Goal: Task Accomplishment & Management: Manage account settings

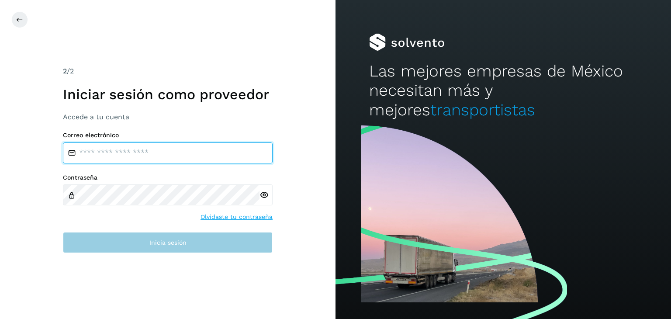
type input "**********"
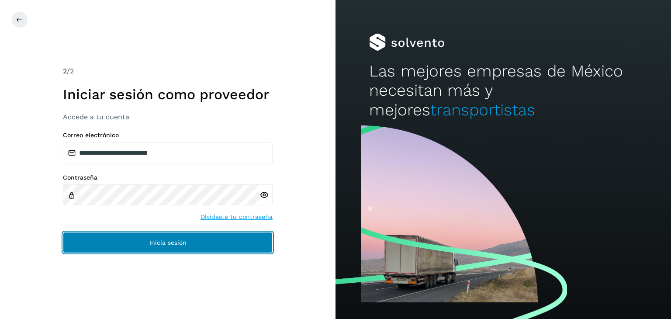
click at [166, 243] on span "Inicia sesión" at bounding box center [167, 242] width 37 height 6
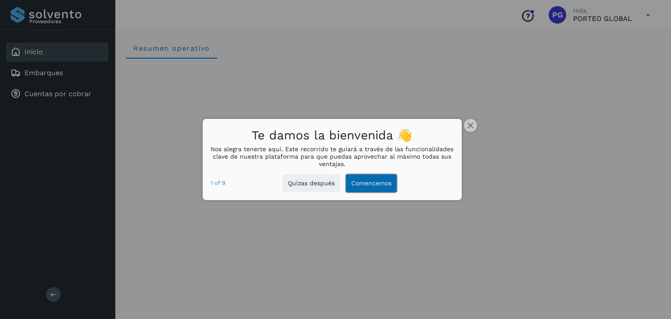
click at [377, 184] on button "Comencemos" at bounding box center [371, 183] width 51 height 18
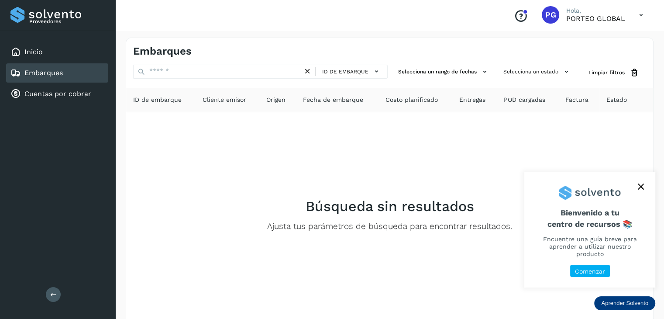
click at [643, 190] on icon "close," at bounding box center [641, 186] width 6 height 6
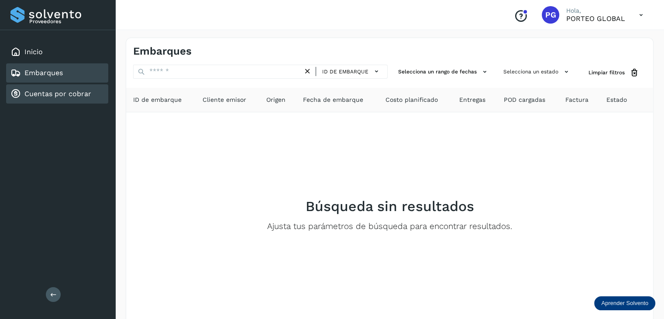
click at [80, 91] on link "Cuentas por cobrar" at bounding box center [57, 94] width 67 height 8
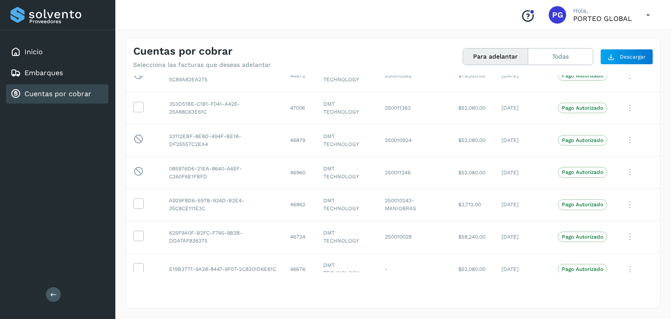
scroll to position [1757, 0]
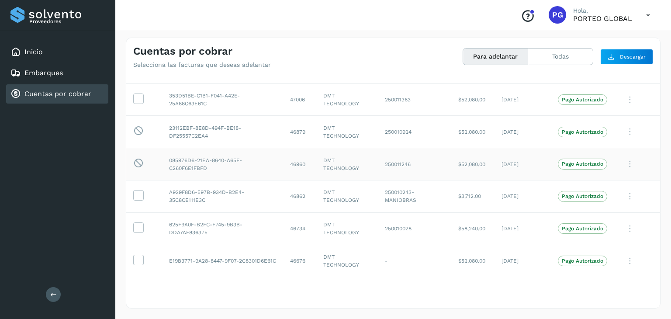
click at [139, 159] on icon at bounding box center [138, 163] width 10 height 11
click at [137, 125] on icon at bounding box center [138, 130] width 10 height 11
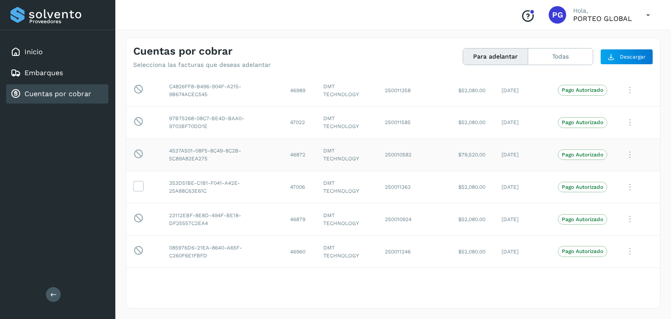
click at [136, 150] on icon at bounding box center [138, 153] width 10 height 11
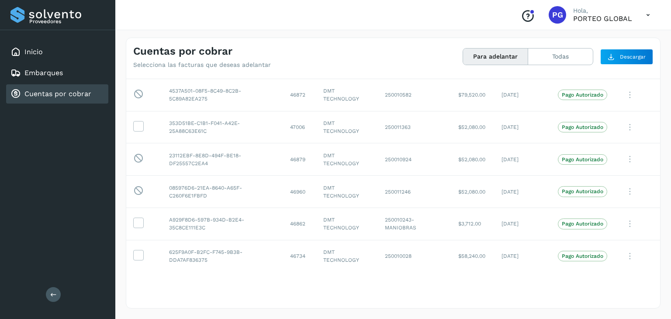
scroll to position [1757, 0]
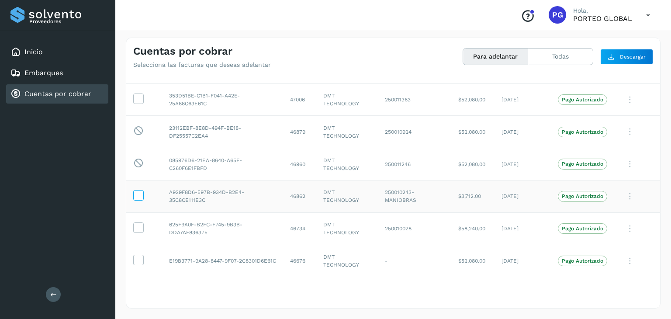
click at [140, 192] on icon at bounding box center [138, 194] width 9 height 9
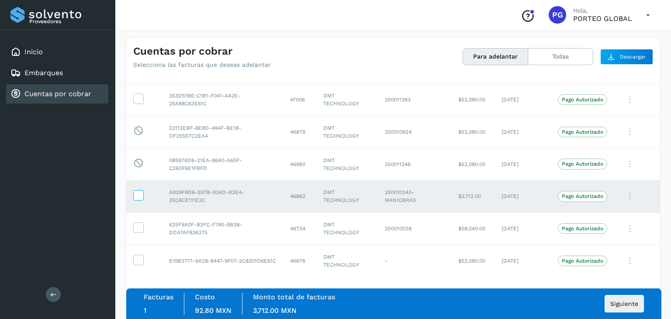
click at [140, 192] on icon at bounding box center [138, 194] width 9 height 9
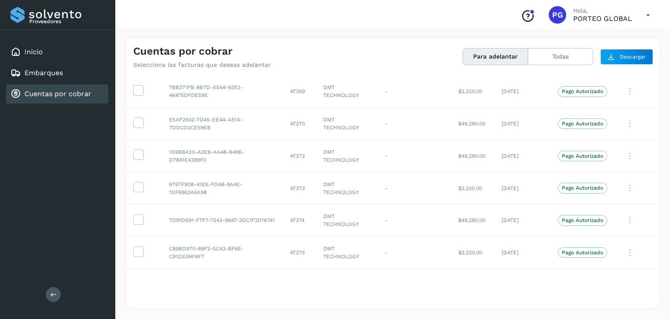
scroll to position [840, 0]
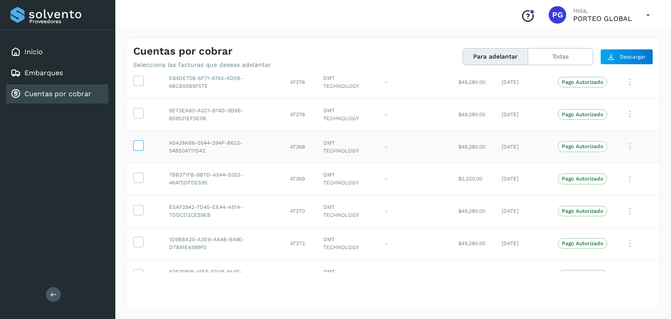
click at [136, 141] on icon at bounding box center [138, 144] width 9 height 9
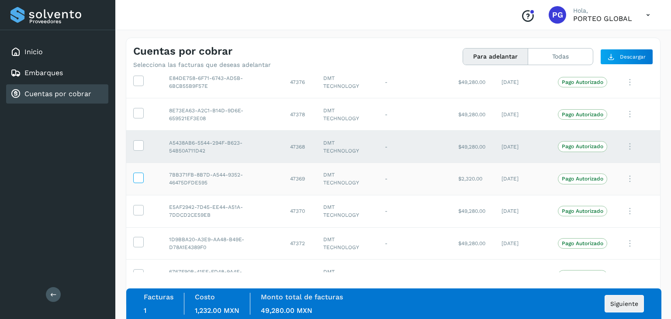
click at [141, 176] on icon at bounding box center [138, 177] width 9 height 9
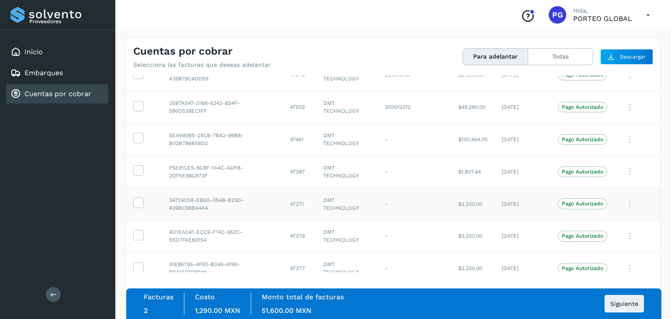
scroll to position [578, 0]
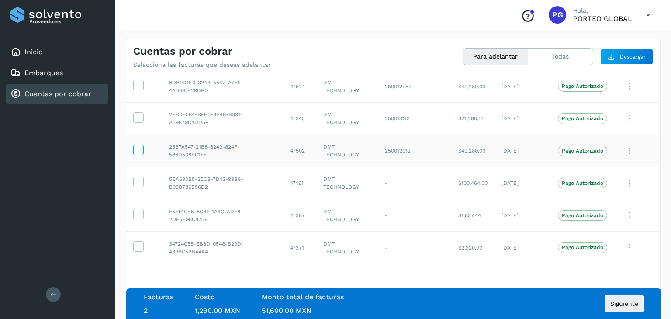
click at [140, 145] on icon at bounding box center [138, 149] width 9 height 9
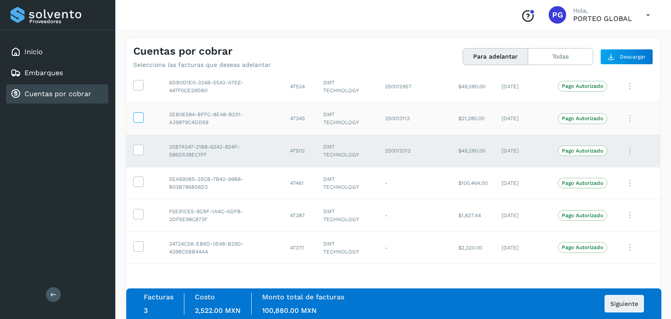
click at [138, 117] on icon at bounding box center [138, 116] width 9 height 9
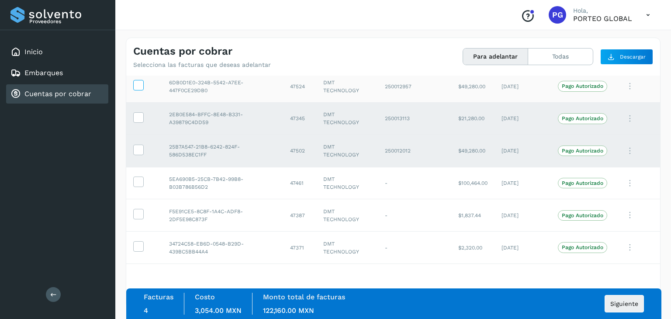
click at [142, 84] on label at bounding box center [138, 85] width 10 height 10
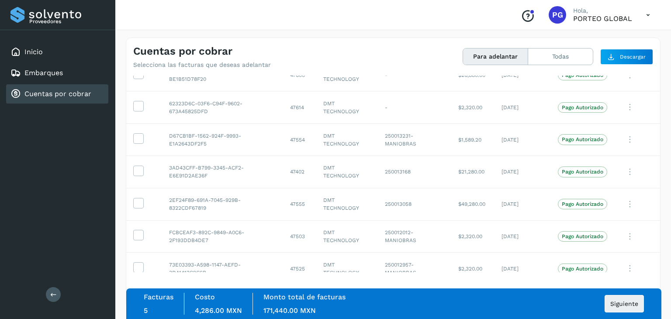
scroll to position [359, 0]
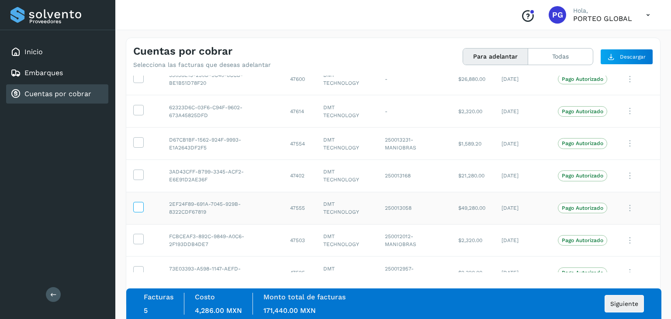
click at [138, 202] on icon at bounding box center [138, 206] width 9 height 9
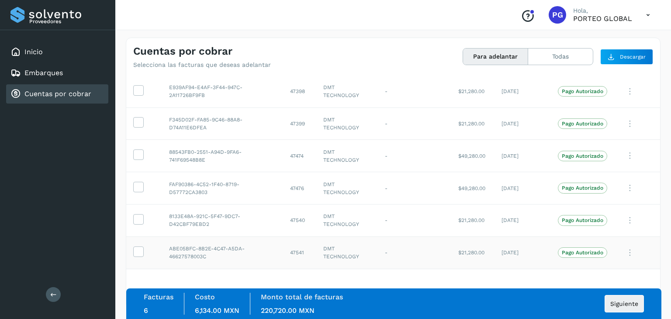
scroll to position [141, 0]
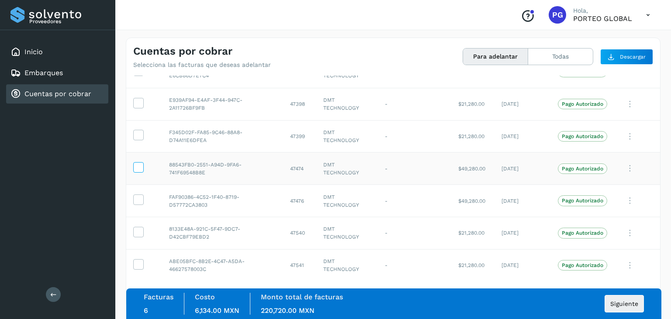
click at [136, 164] on icon at bounding box center [138, 166] width 9 height 9
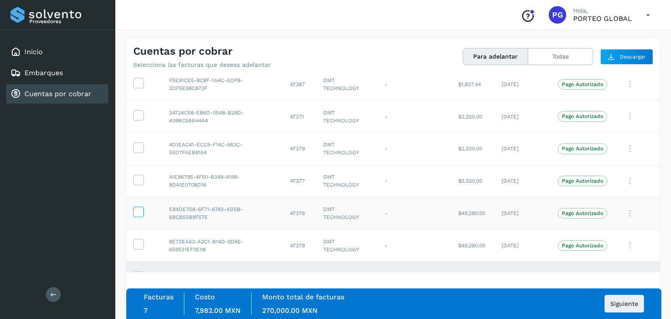
scroll to position [752, 0]
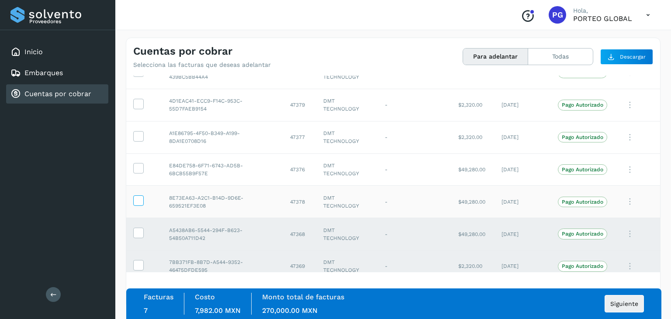
click at [138, 198] on icon at bounding box center [138, 199] width 9 height 9
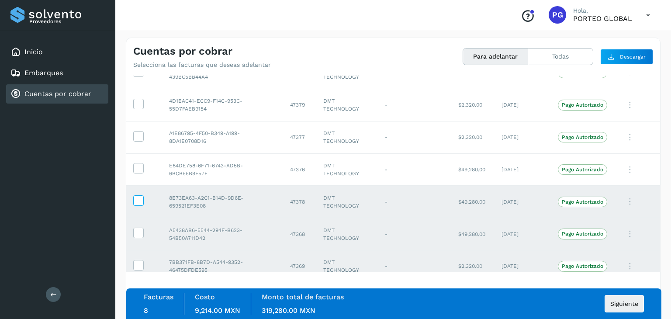
click at [140, 200] on icon at bounding box center [138, 199] width 9 height 9
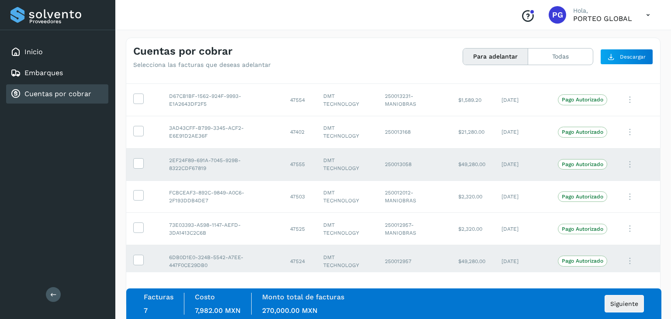
scroll to position [359, 0]
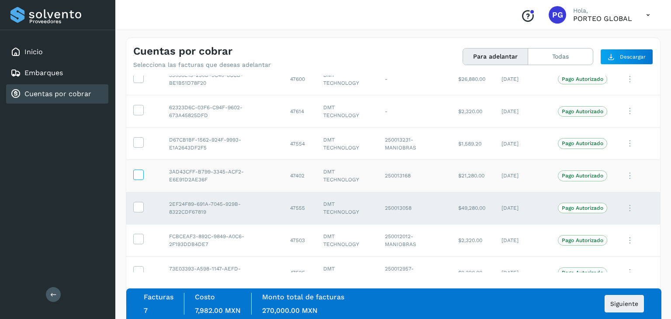
click at [141, 173] on icon at bounding box center [138, 173] width 9 height 9
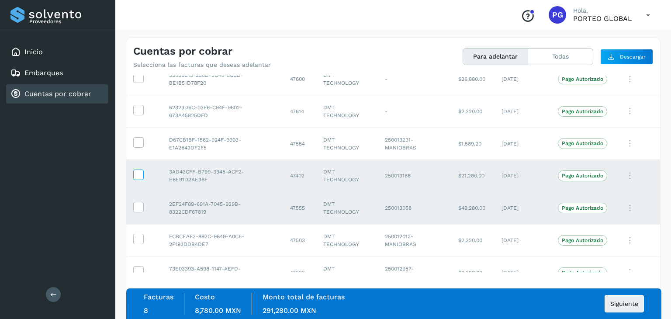
click at [141, 173] on icon at bounding box center [138, 173] width 9 height 9
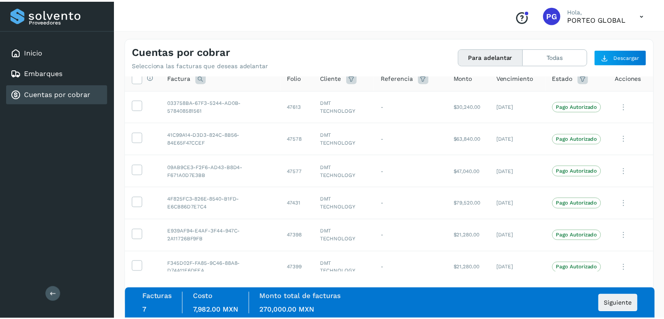
scroll to position [0, 0]
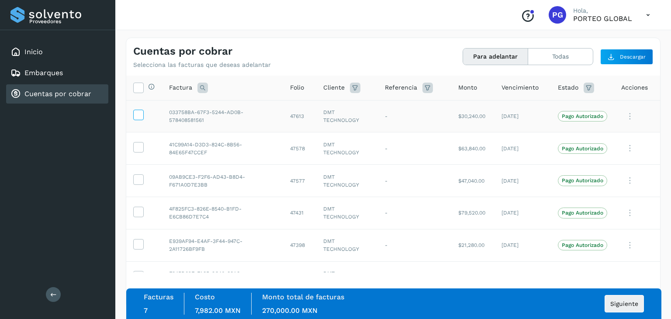
click at [136, 117] on icon at bounding box center [138, 114] width 9 height 9
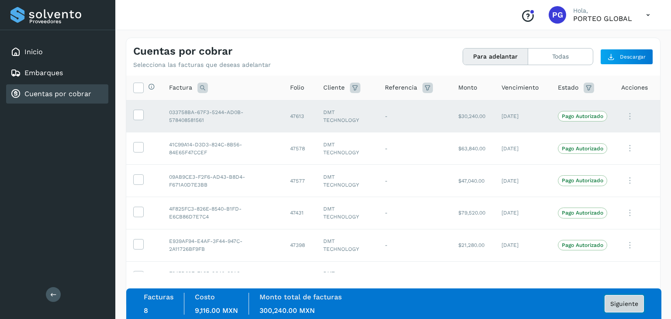
click at [638, 299] on button "Siguiente" at bounding box center [623, 303] width 39 height 17
